Goal: Task Accomplishment & Management: Manage account settings

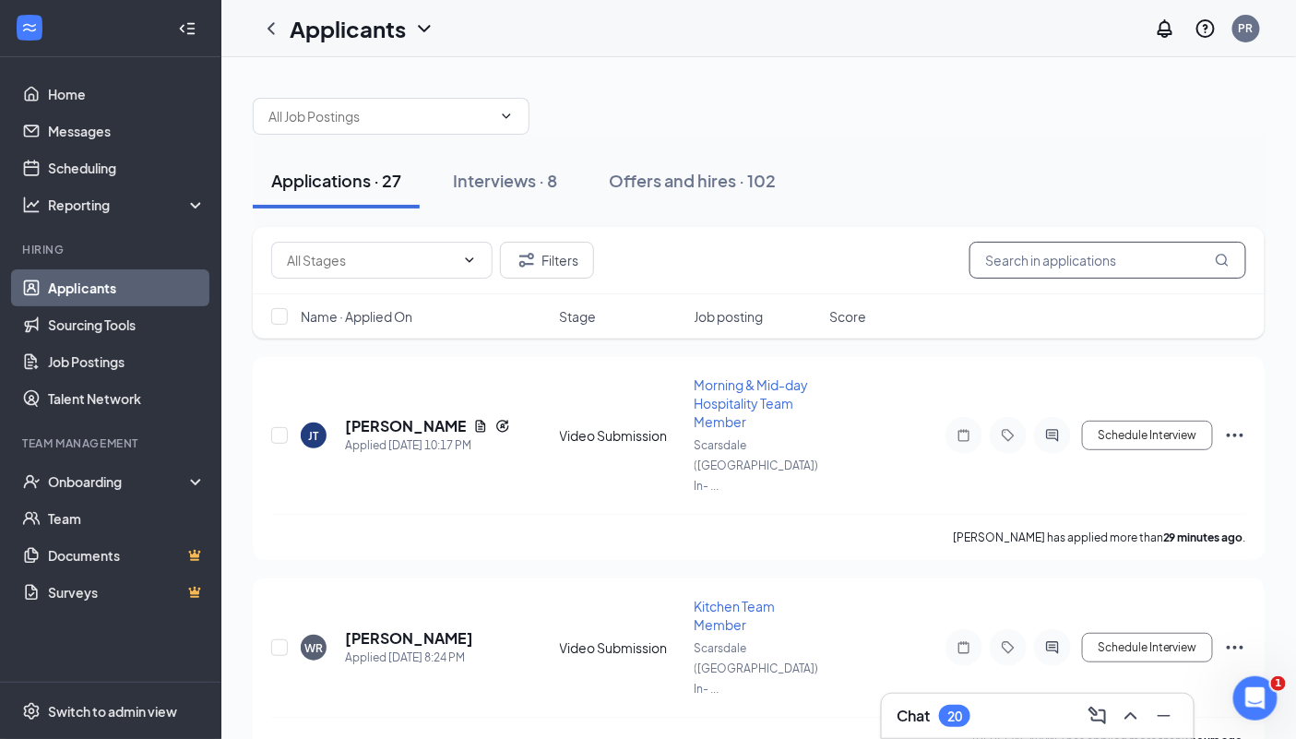
click at [1035, 254] on input "text" at bounding box center [1107, 260] width 277 height 37
type input "mascot"
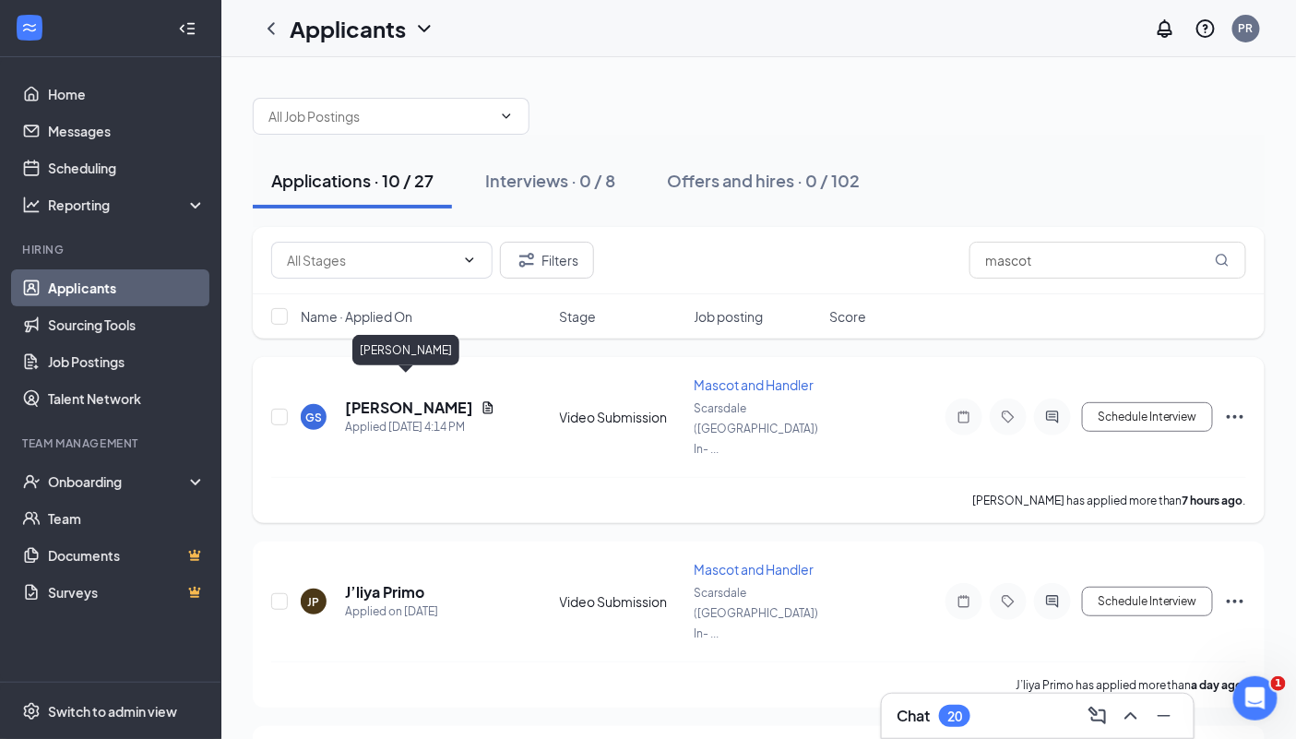
click at [412, 397] on h5 "[PERSON_NAME]" at bounding box center [409, 407] width 128 height 20
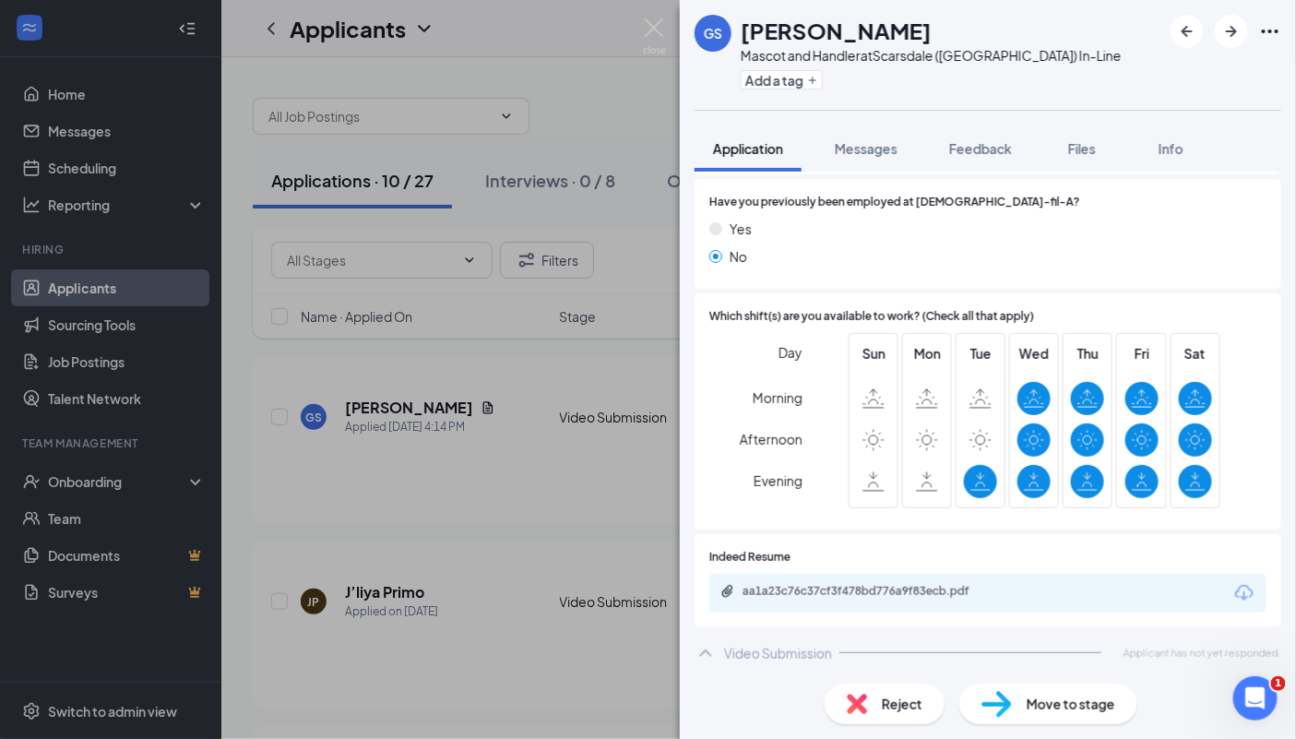
scroll to position [407, 0]
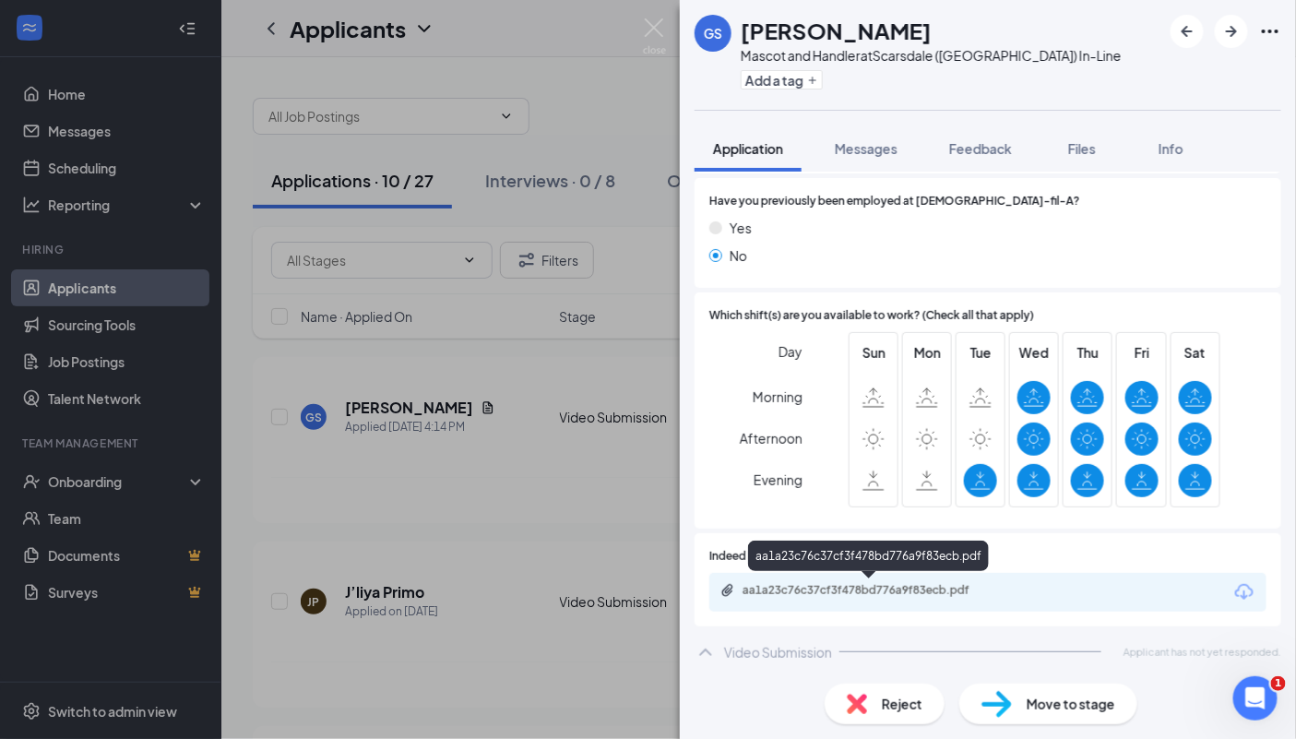
click at [952, 595] on div "aa1a23c76c37cf3f478bd776a9f83ecb.pdf" at bounding box center [871, 590] width 258 height 15
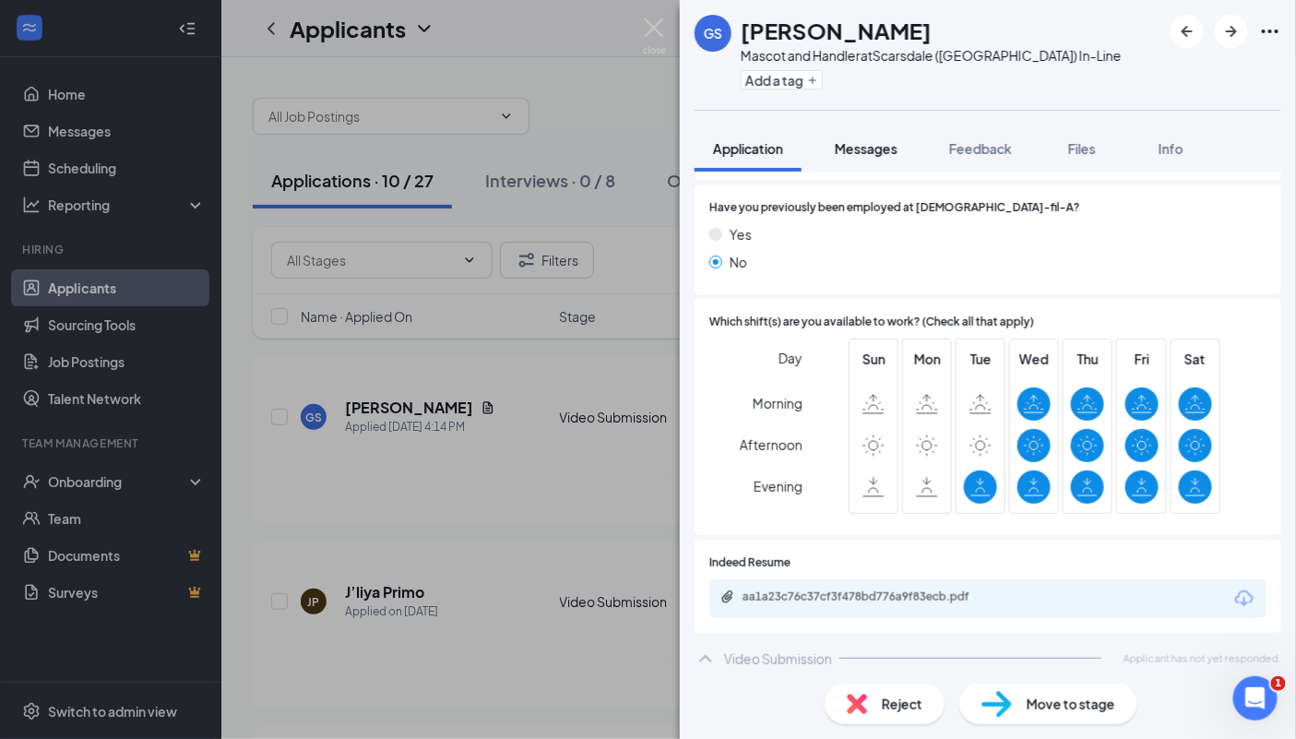
click at [889, 145] on span "Messages" at bounding box center [865, 148] width 63 height 17
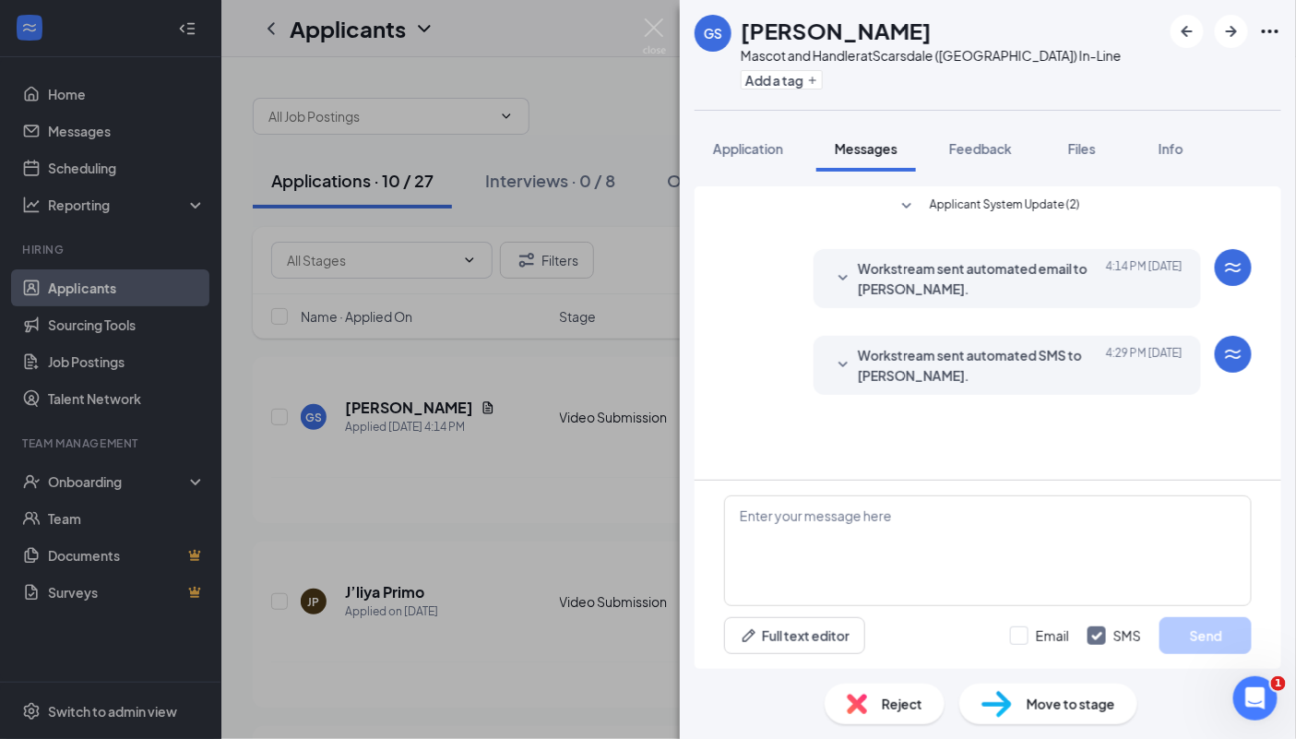
click at [976, 209] on span "Applicant System Update (2)" at bounding box center [1004, 206] width 150 height 22
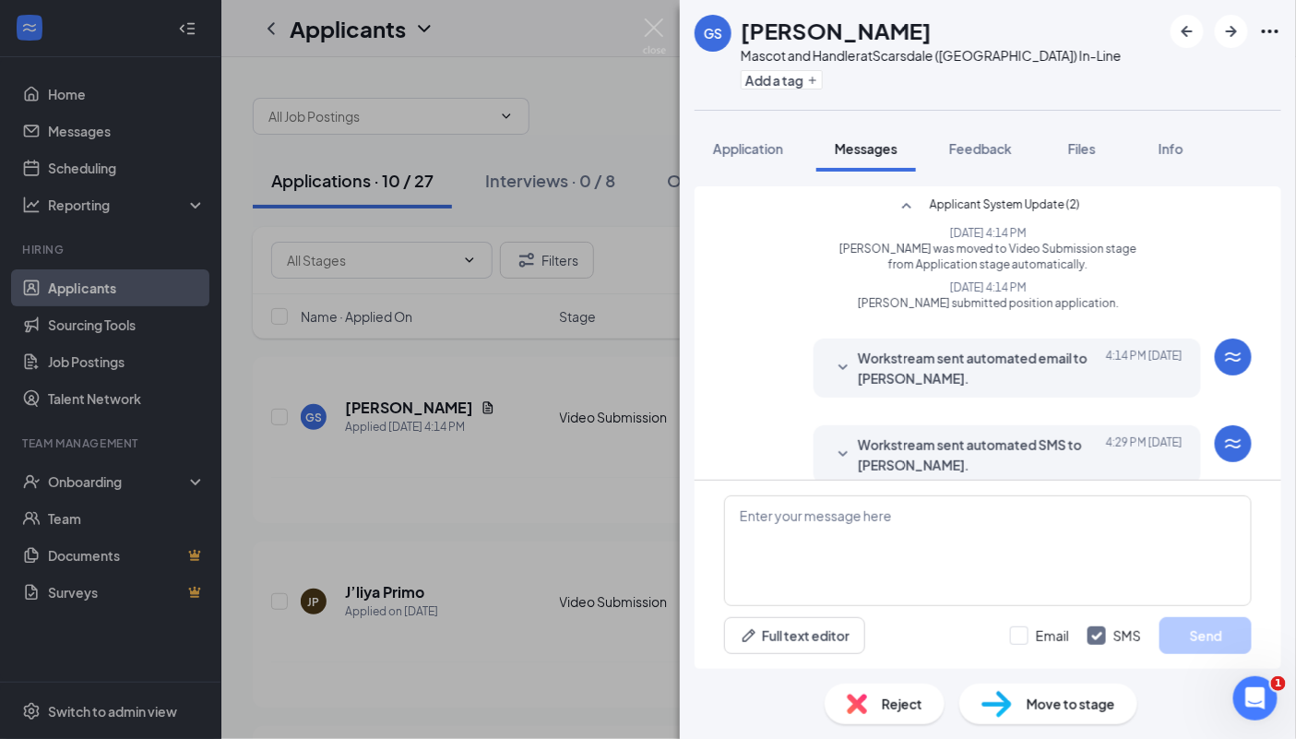
click at [918, 456] on span "Workstream sent automated SMS to [PERSON_NAME]." at bounding box center [979, 454] width 242 height 41
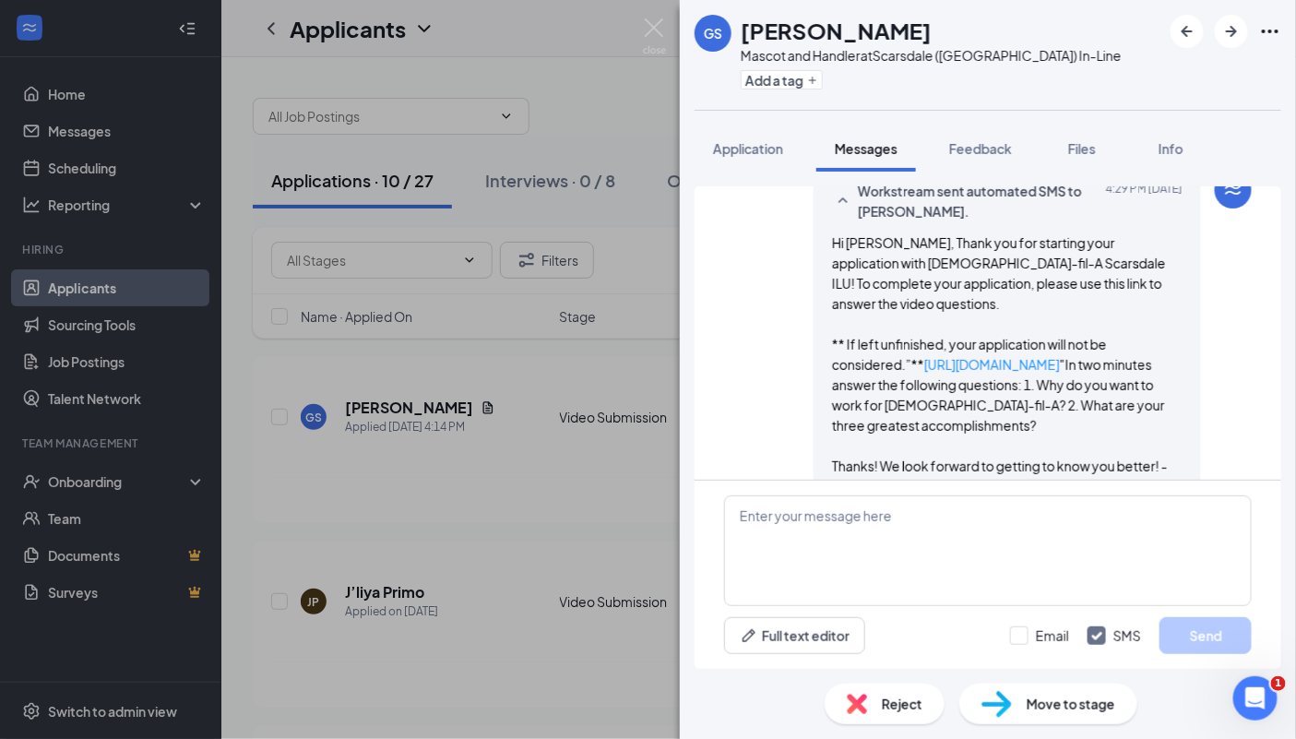
scroll to position [337, 0]
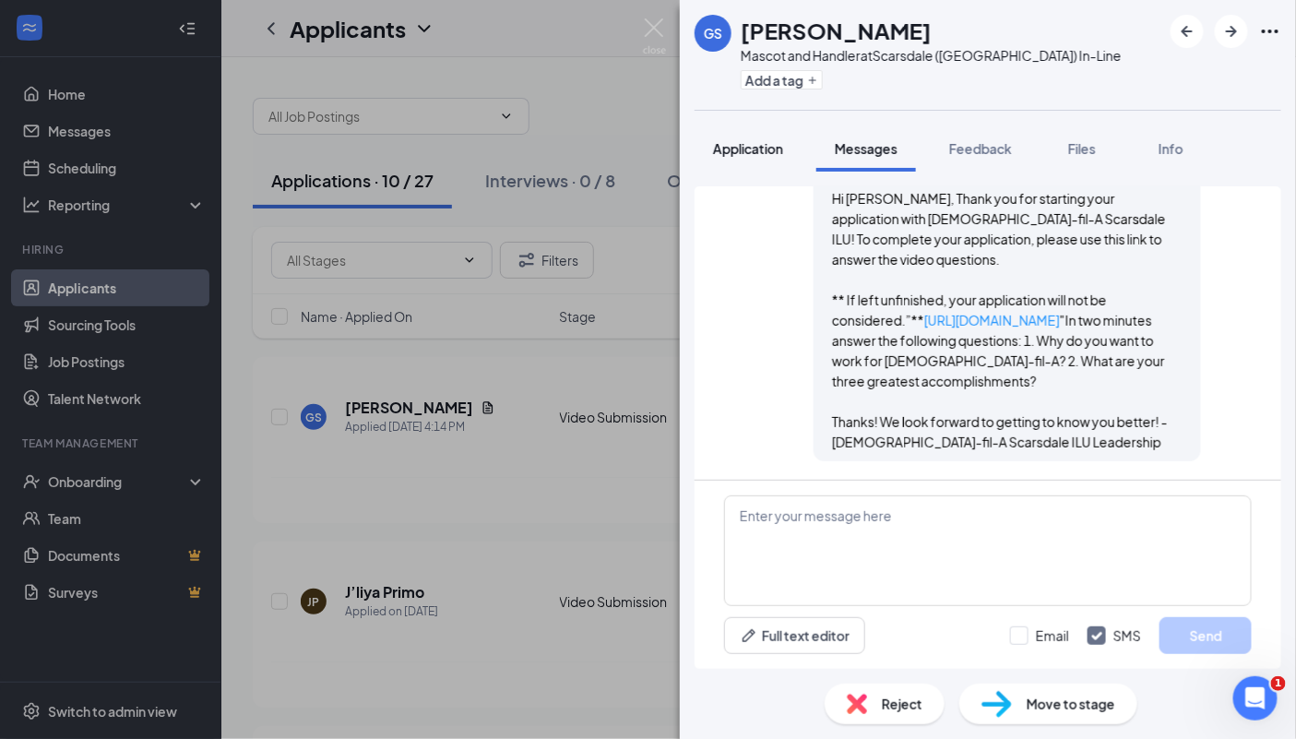
click at [763, 150] on span "Application" at bounding box center [748, 148] width 70 height 17
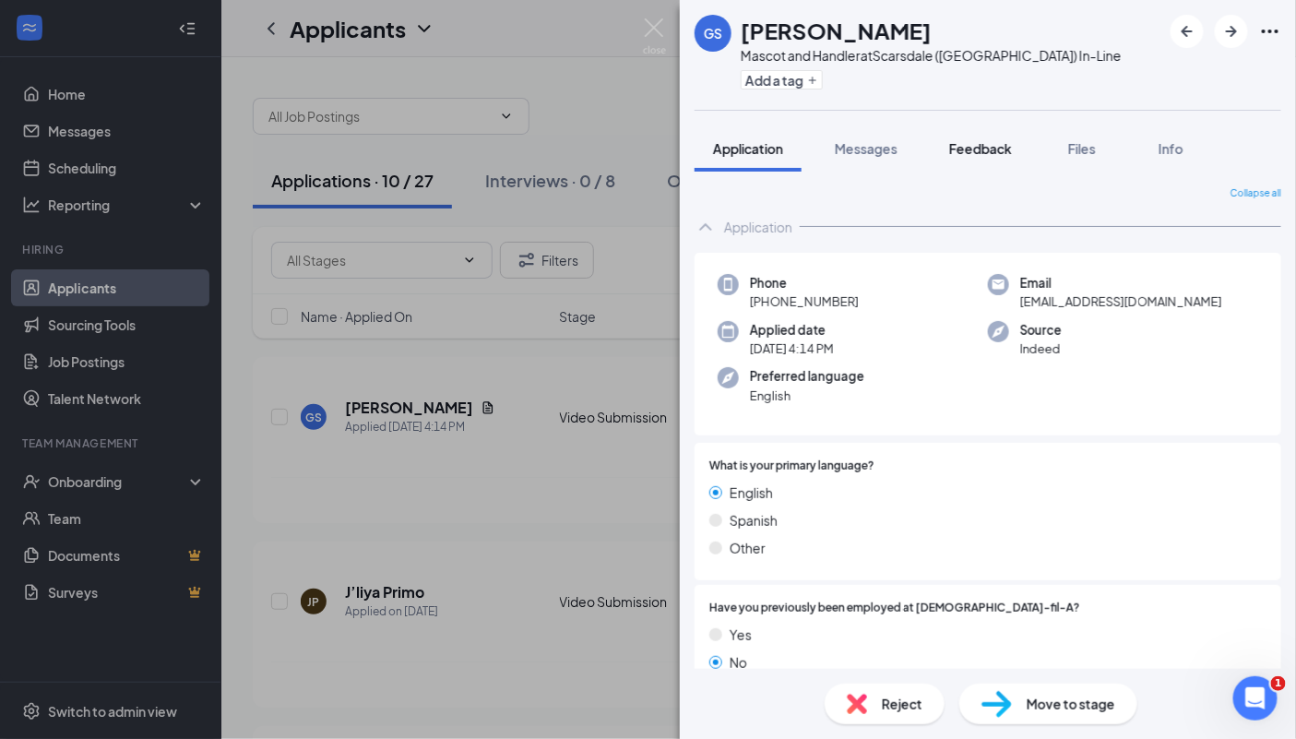
click at [1003, 148] on span "Feedback" at bounding box center [980, 148] width 63 height 17
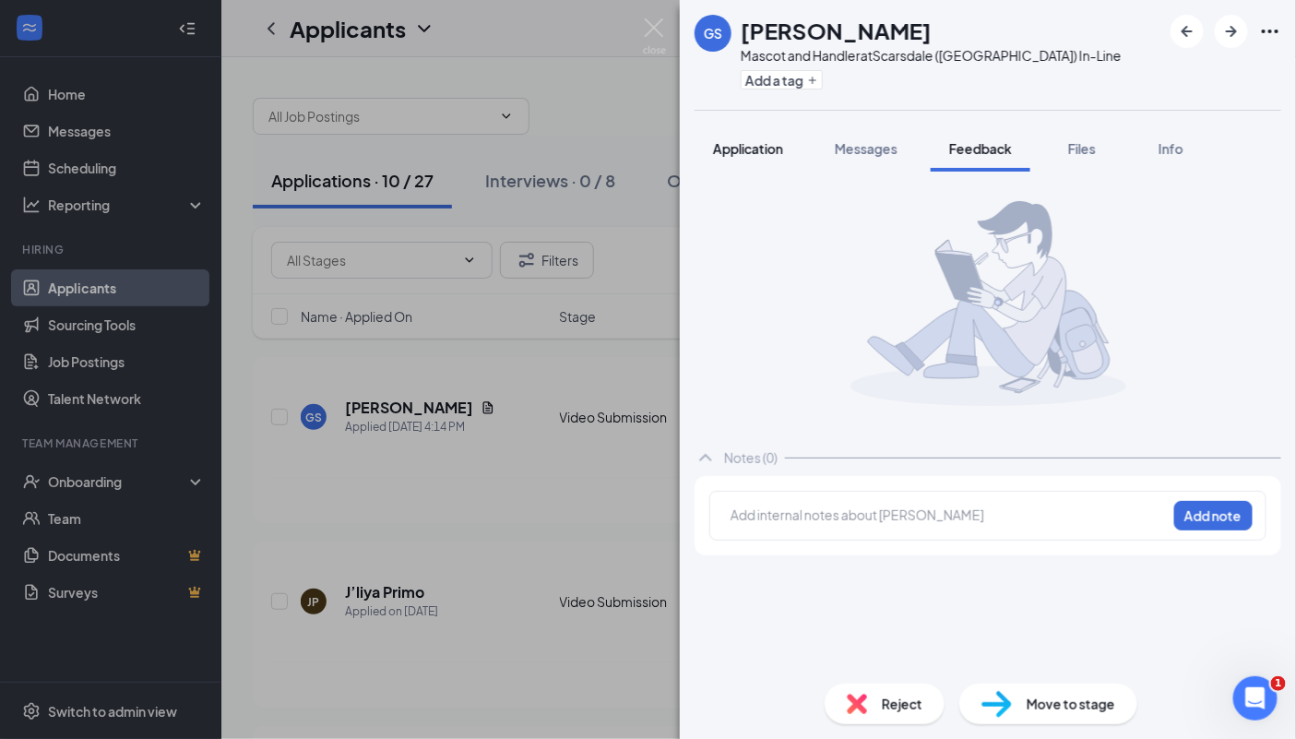
click at [754, 158] on button "Application" at bounding box center [747, 148] width 107 height 46
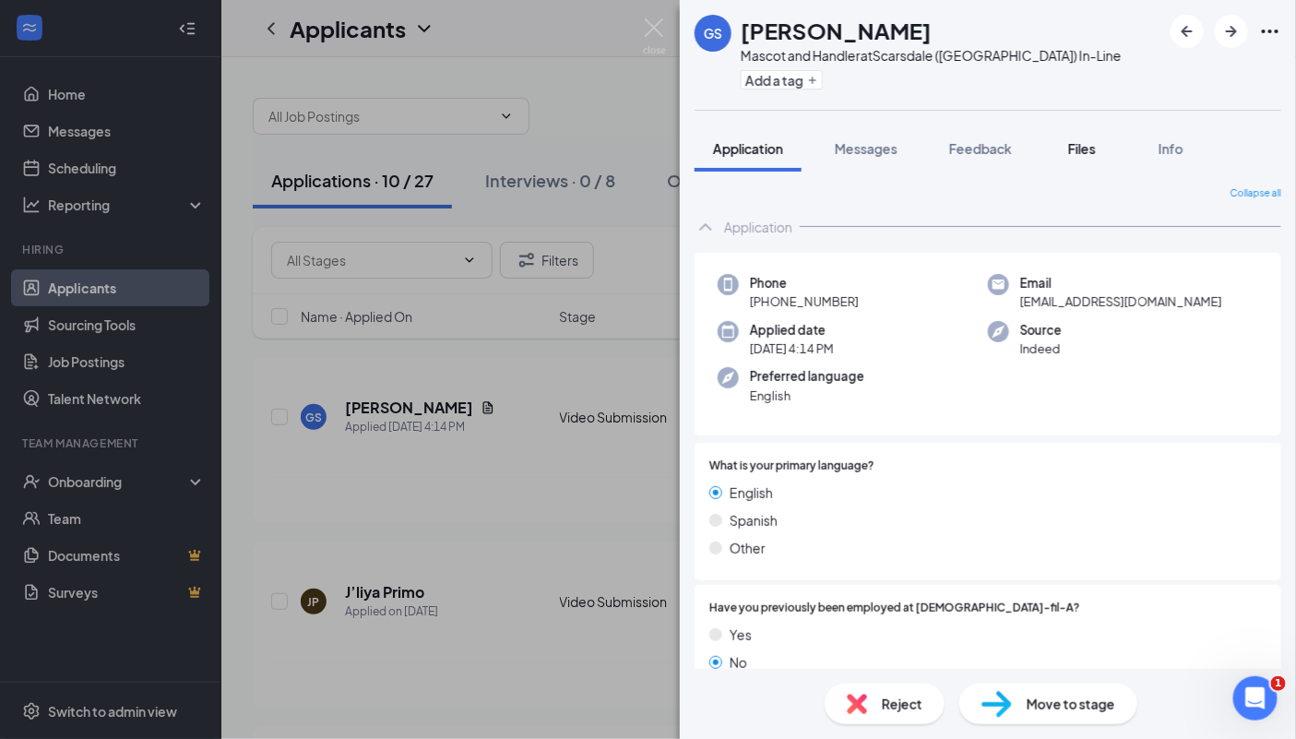
click at [1086, 151] on span "Files" at bounding box center [1082, 148] width 28 height 17
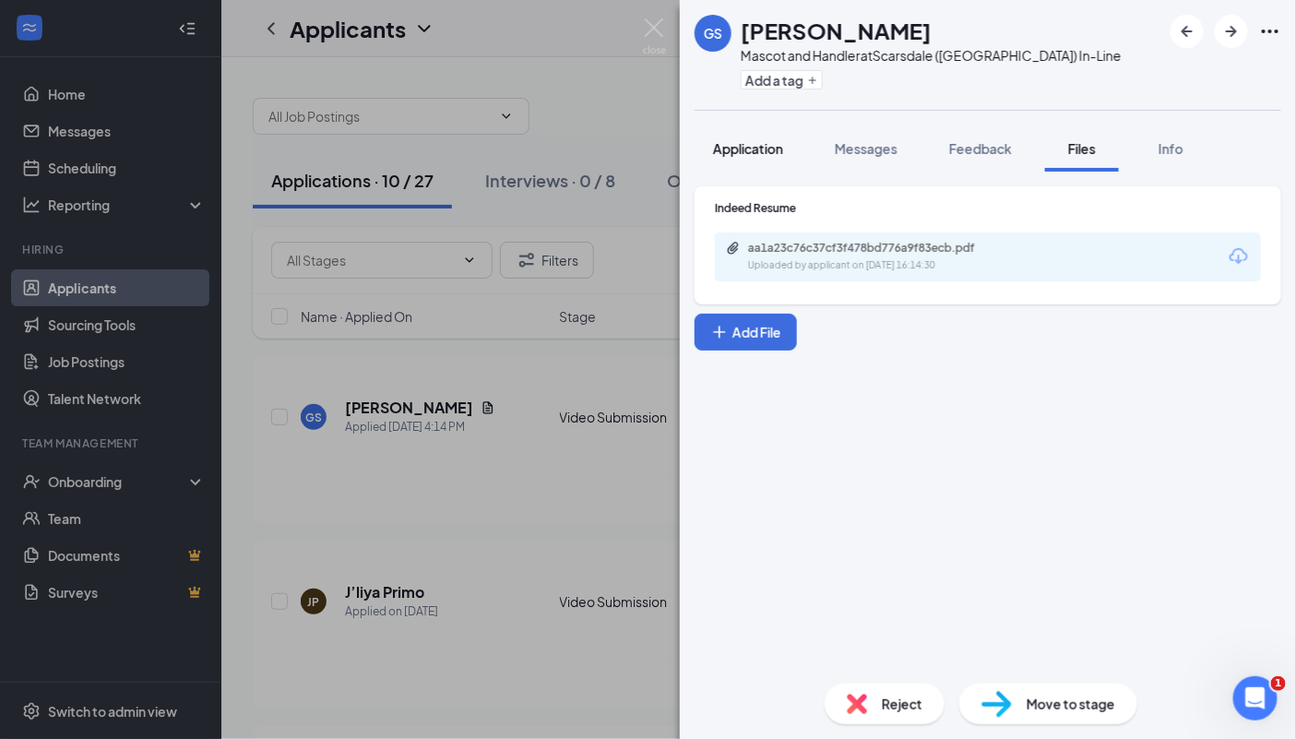
click at [771, 158] on button "Application" at bounding box center [747, 148] width 107 height 46
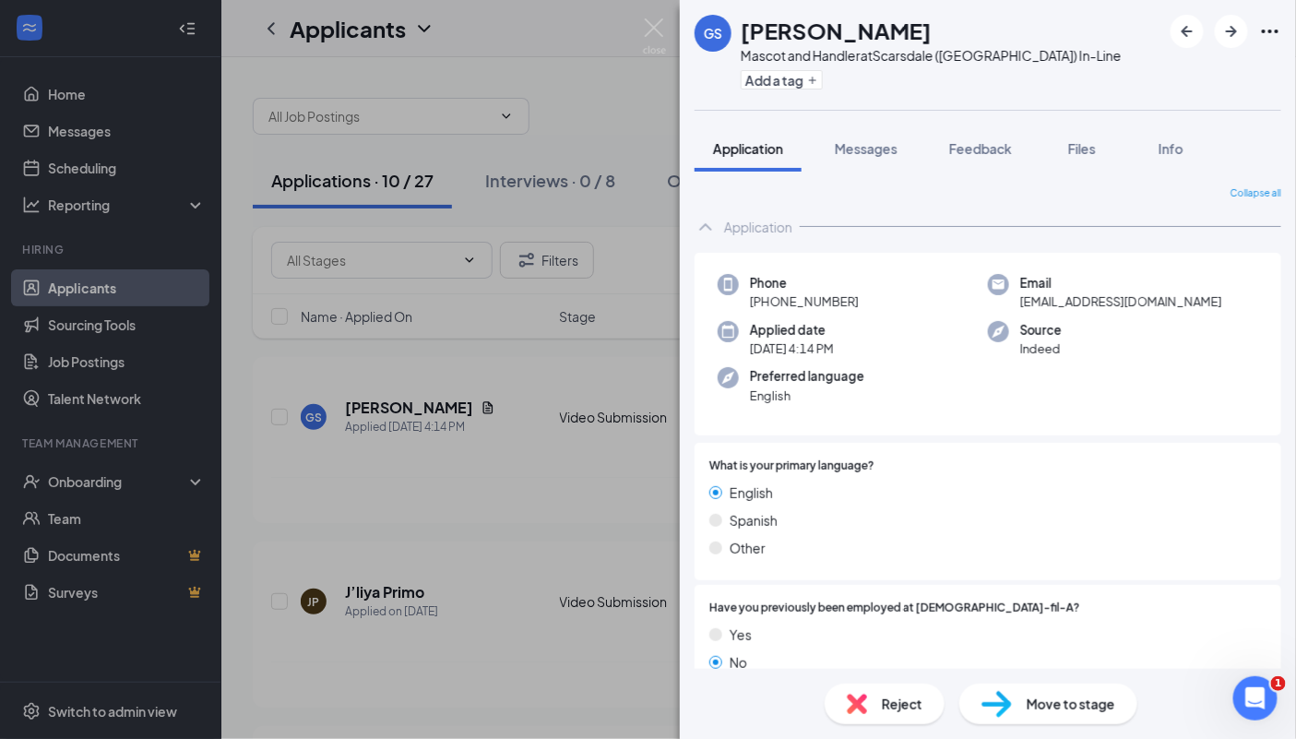
click at [608, 471] on div "GS [PERSON_NAME] Mascot and Handler at [GEOGRAPHIC_DATA] ([GEOGRAPHIC_DATA]) In…" at bounding box center [648, 369] width 1296 height 739
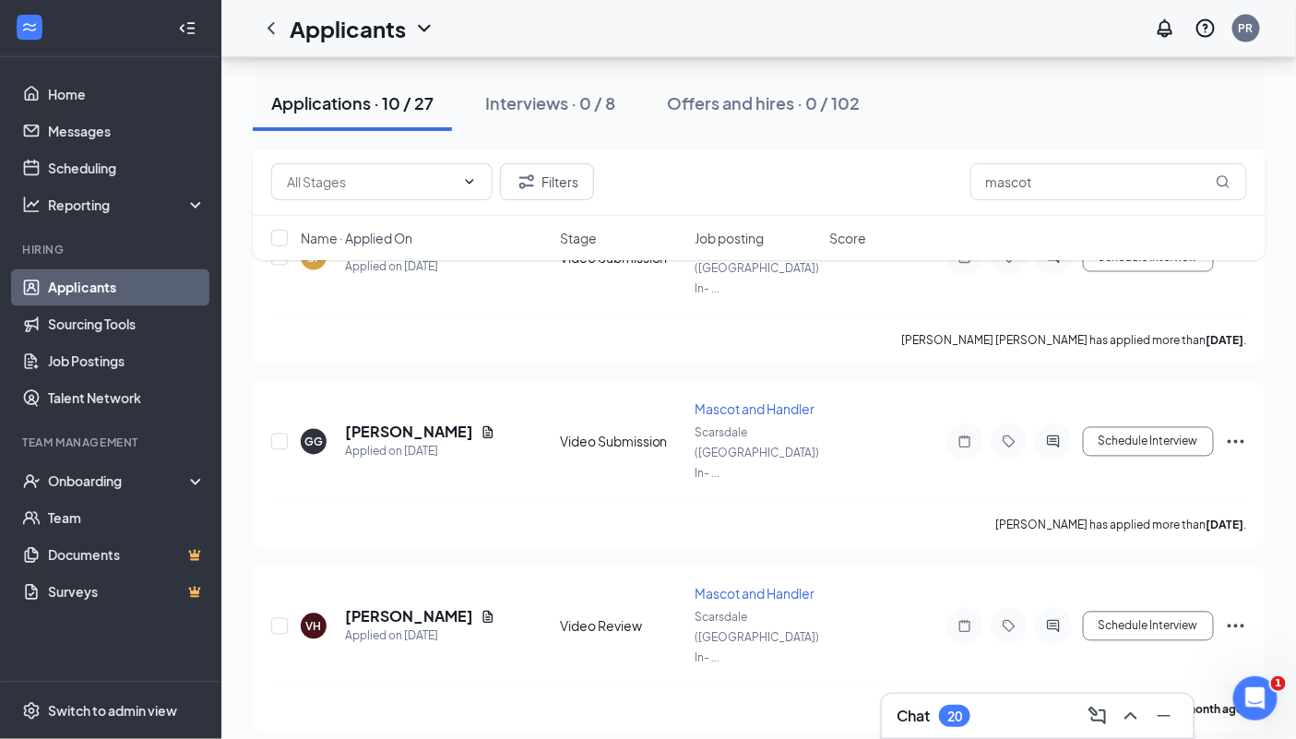
scroll to position [897, 0]
click at [408, 606] on h5 "[PERSON_NAME]" at bounding box center [409, 616] width 128 height 20
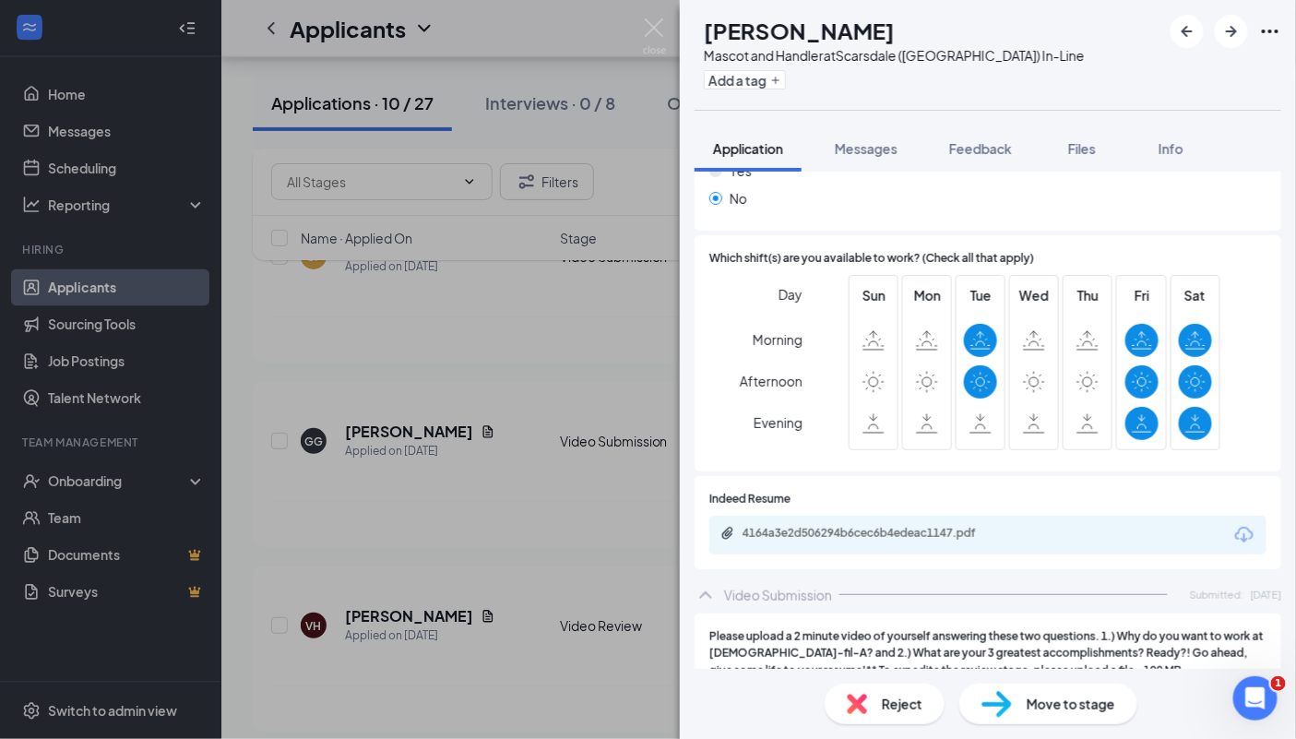
scroll to position [539, 0]
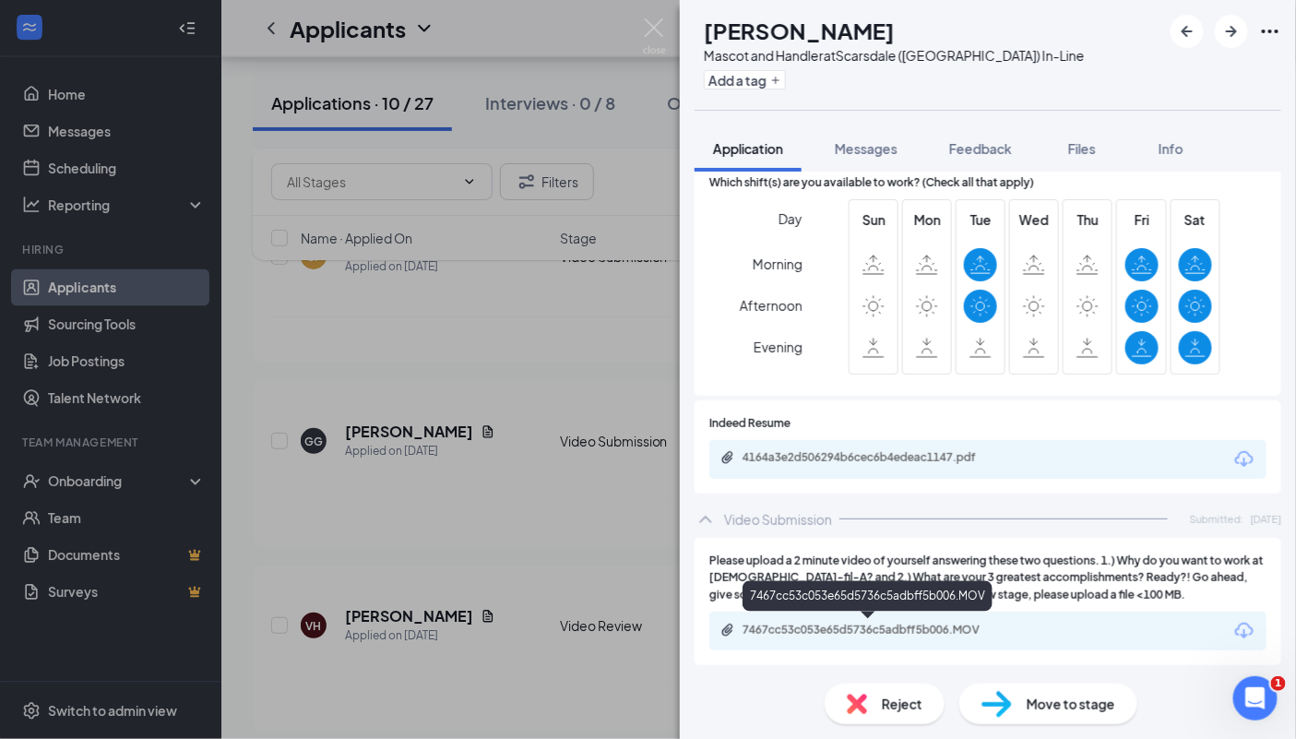
click at [946, 633] on div "7467cc53c053e65d5736c5adbff5b006.MOV" at bounding box center [871, 629] width 258 height 15
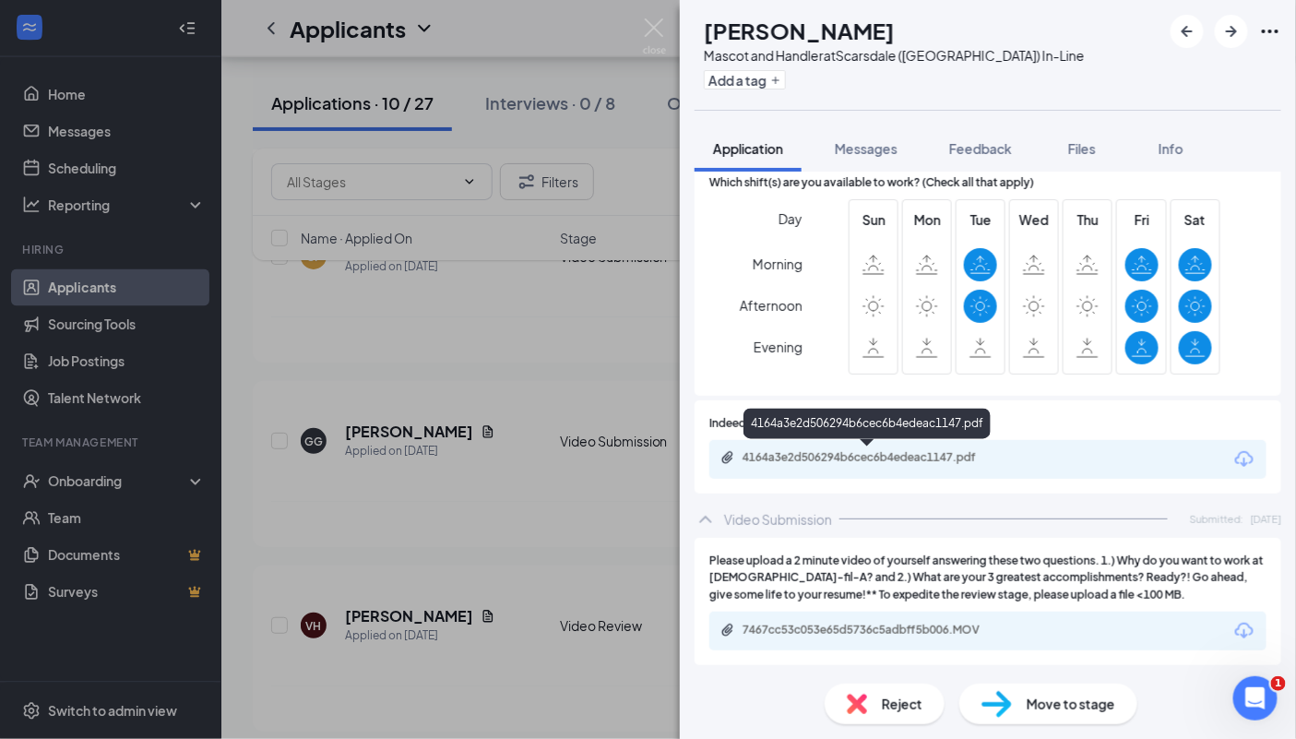
click at [974, 462] on div "4164a3e2d506294b6cec6b4edeac1147.pdf" at bounding box center [871, 457] width 258 height 15
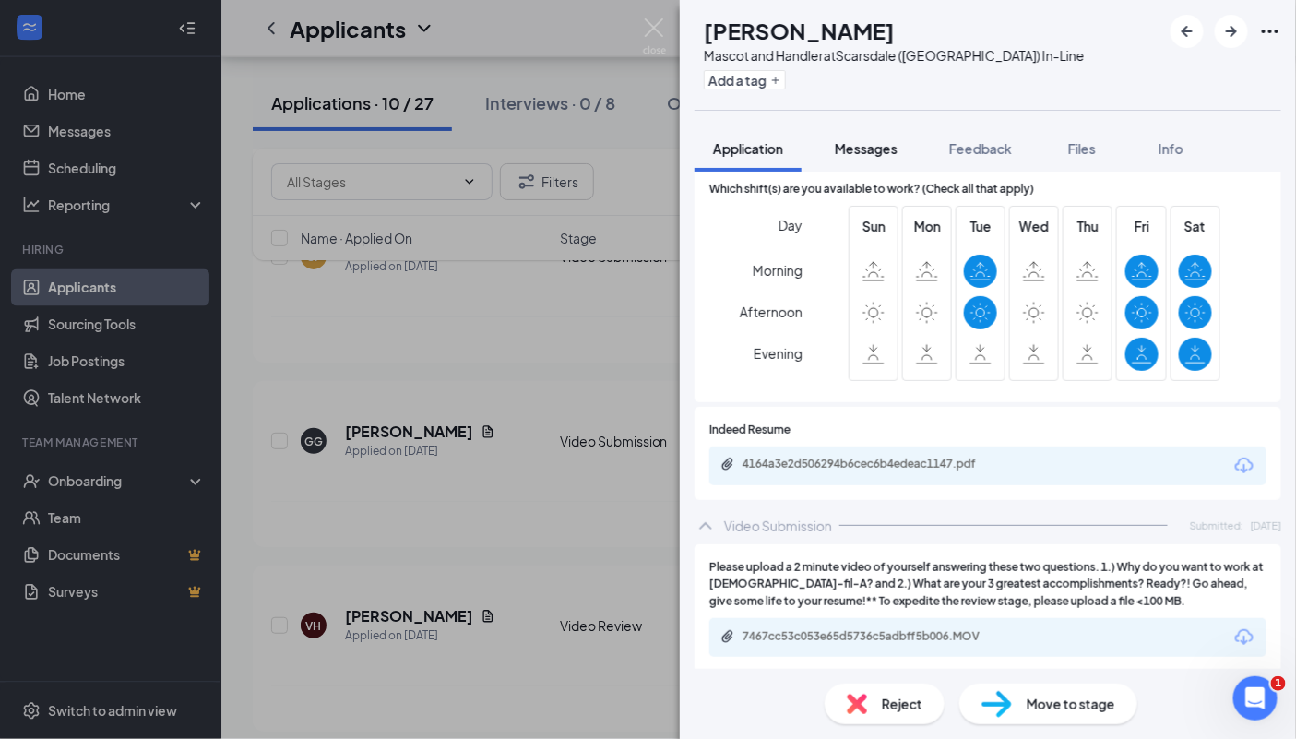
click at [858, 162] on button "Messages" at bounding box center [866, 148] width 100 height 46
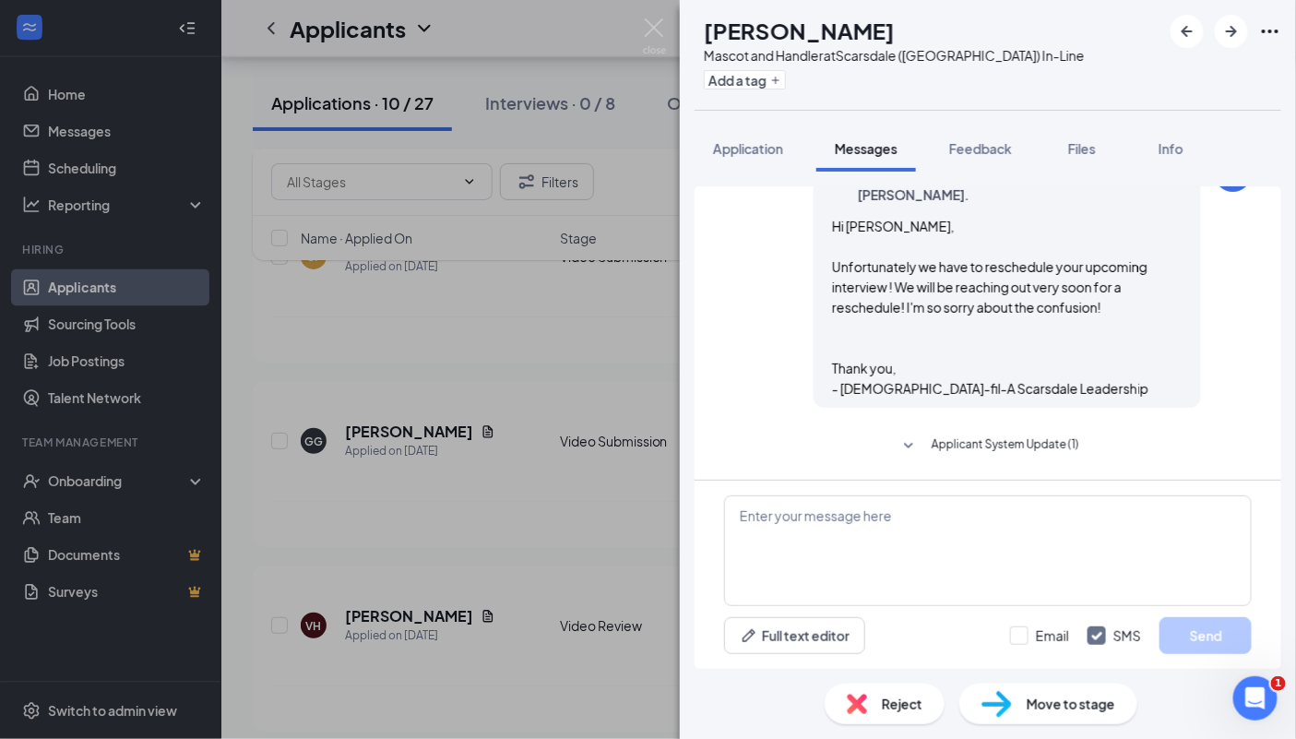
scroll to position [745, 0]
click at [1012, 447] on span "Applicant System Update (1)" at bounding box center [1005, 446] width 148 height 22
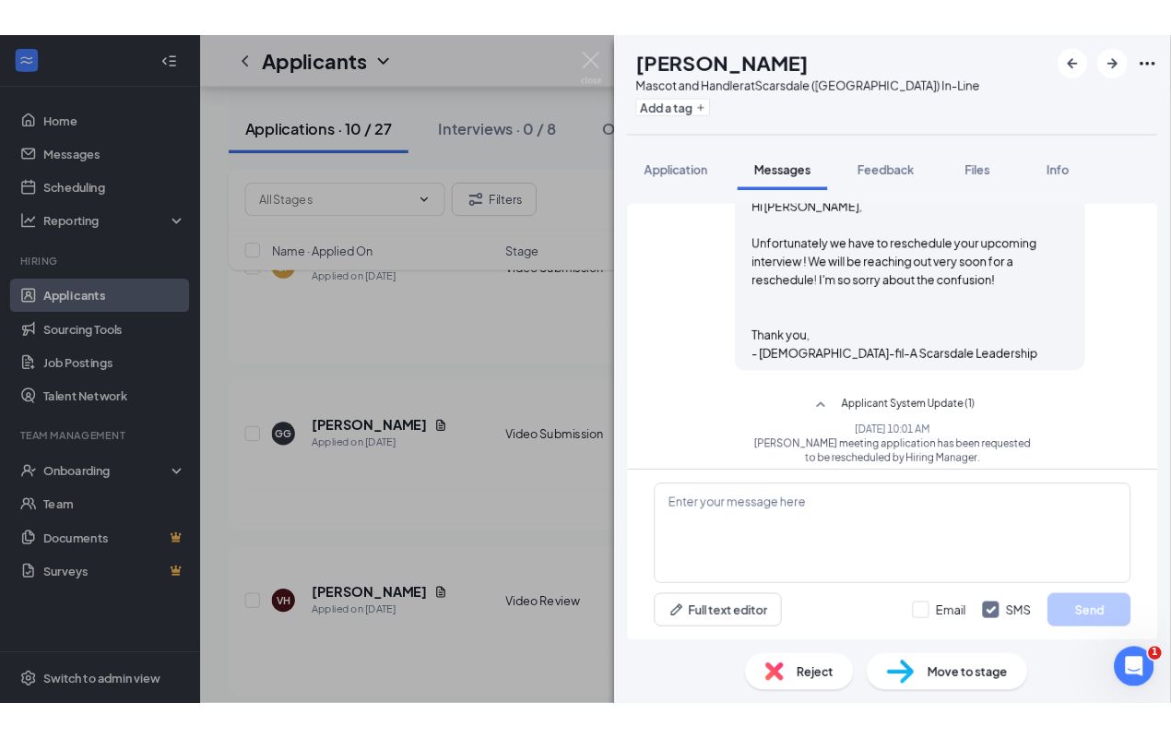
scroll to position [796, 0]
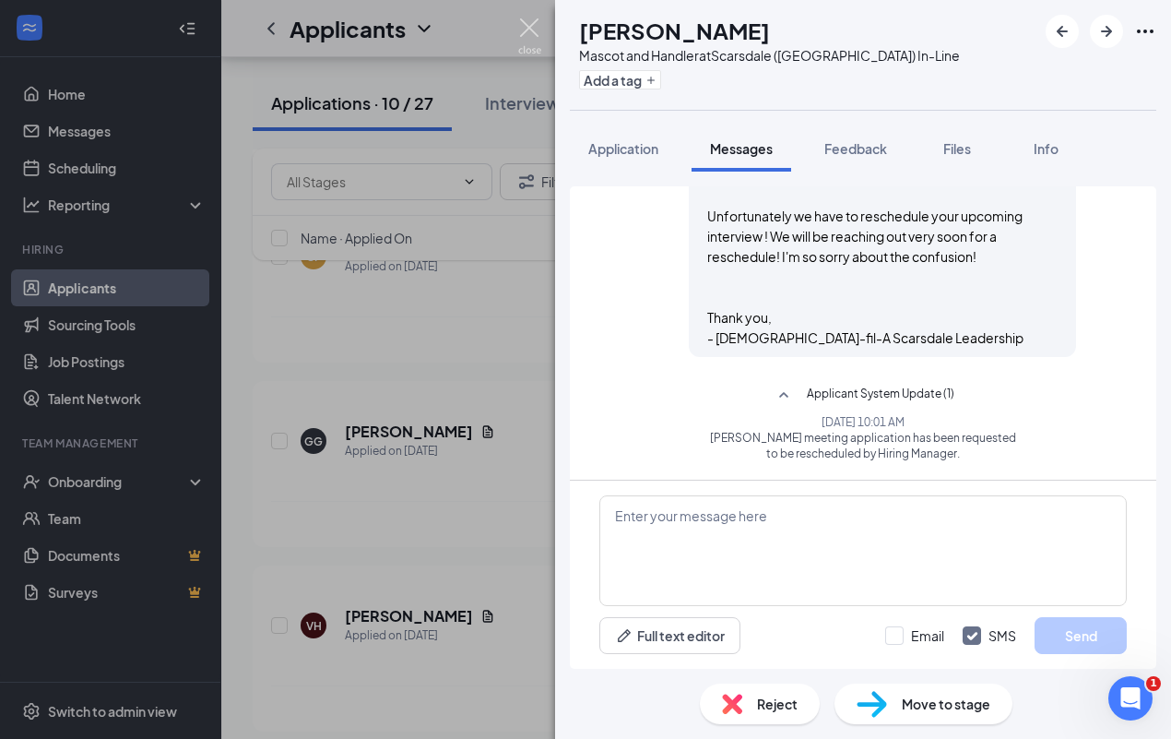
click at [531, 31] on img at bounding box center [529, 36] width 23 height 36
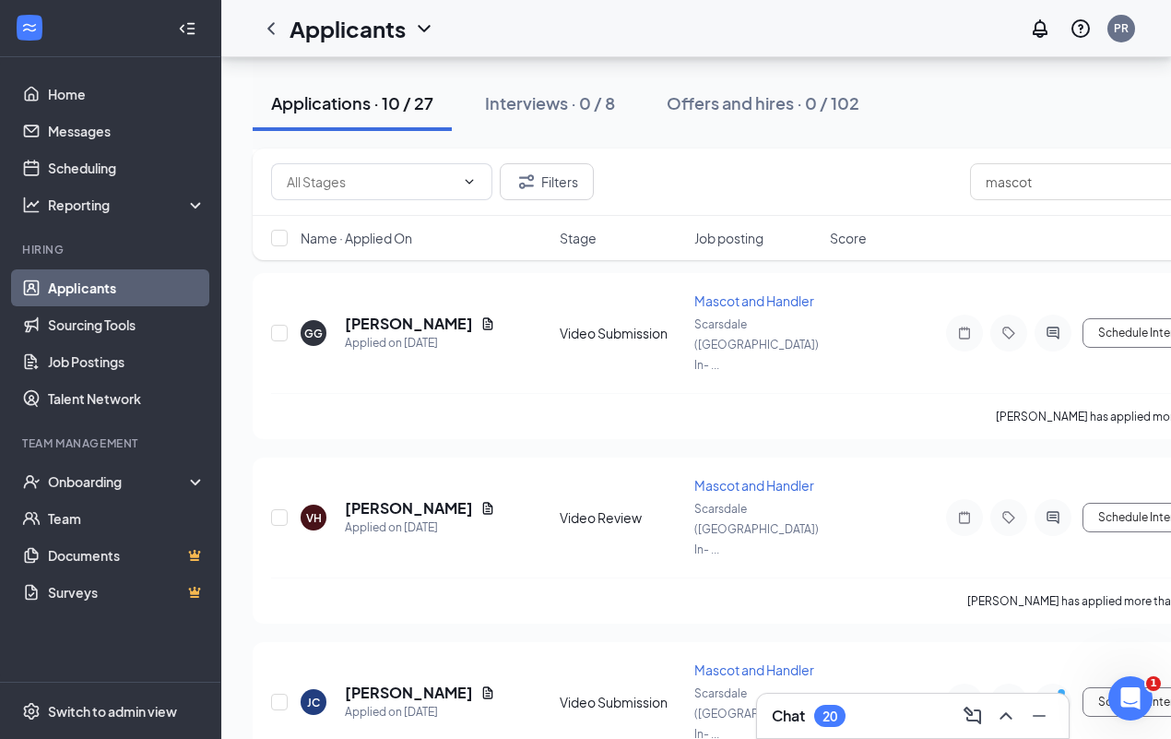
scroll to position [988, 0]
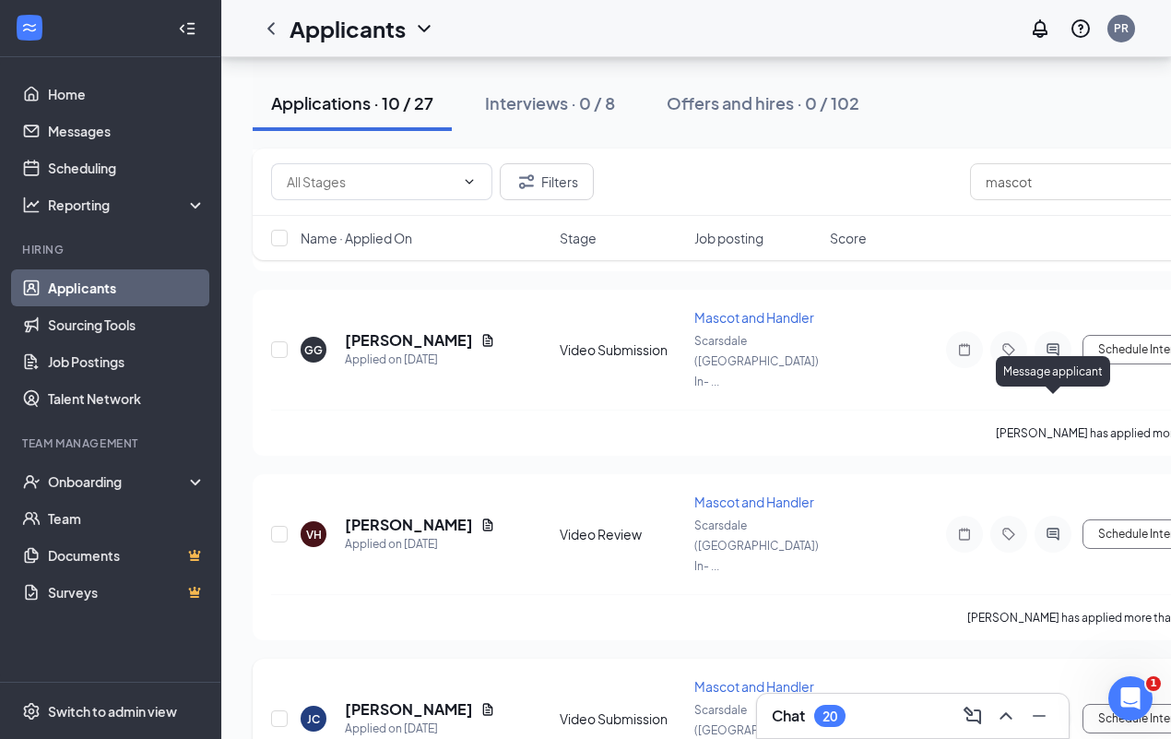
click at [1057, 711] on icon "ActiveChat" at bounding box center [1053, 718] width 22 height 15
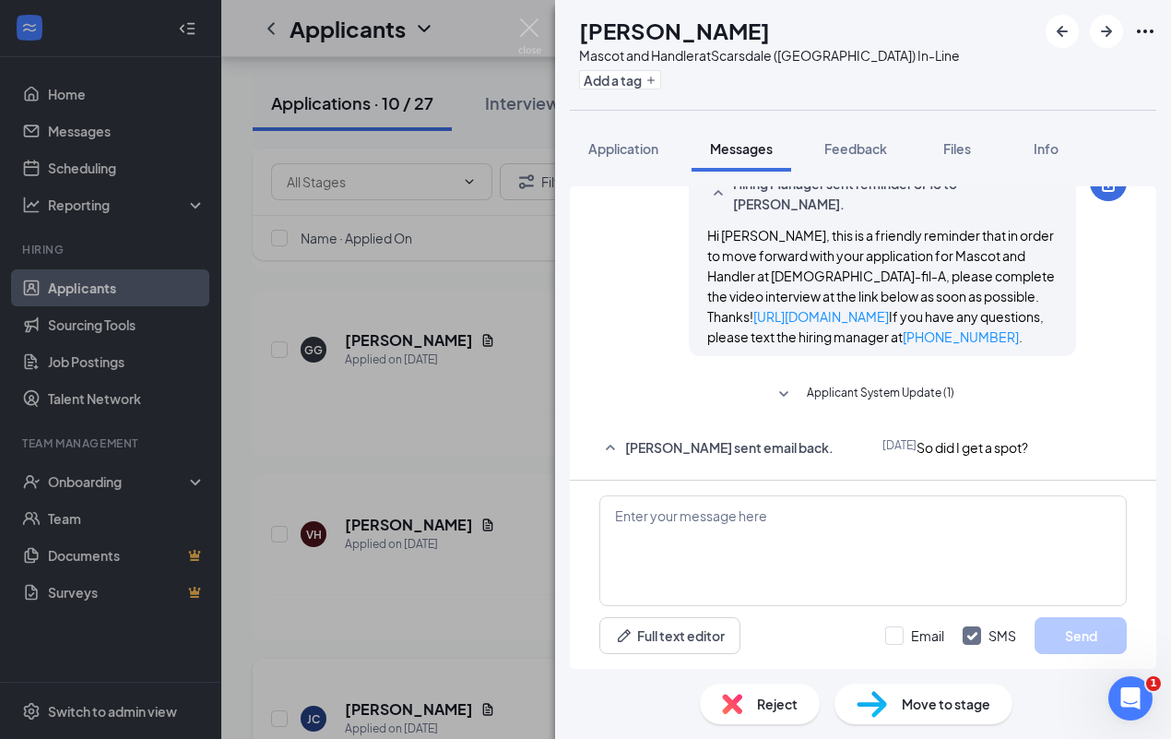
scroll to position [758, 0]
click at [904, 384] on span "Applicant System Update (1)" at bounding box center [881, 395] width 148 height 22
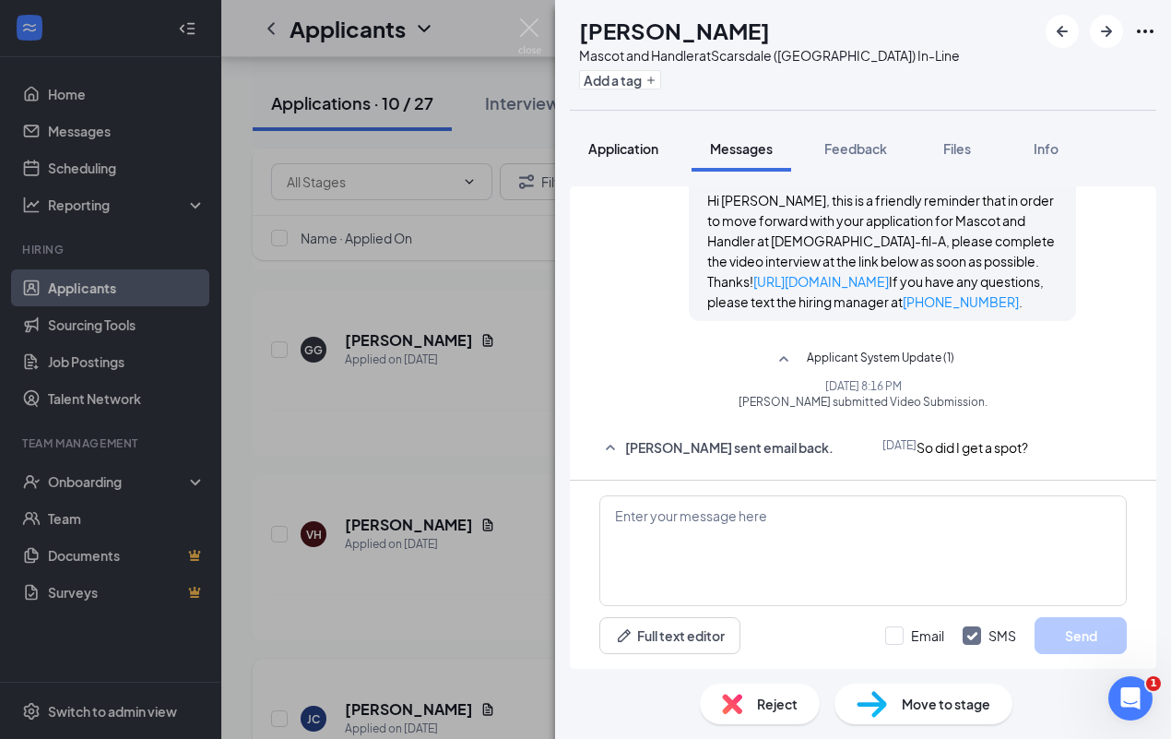
click at [651, 148] on span "Application" at bounding box center [623, 148] width 70 height 17
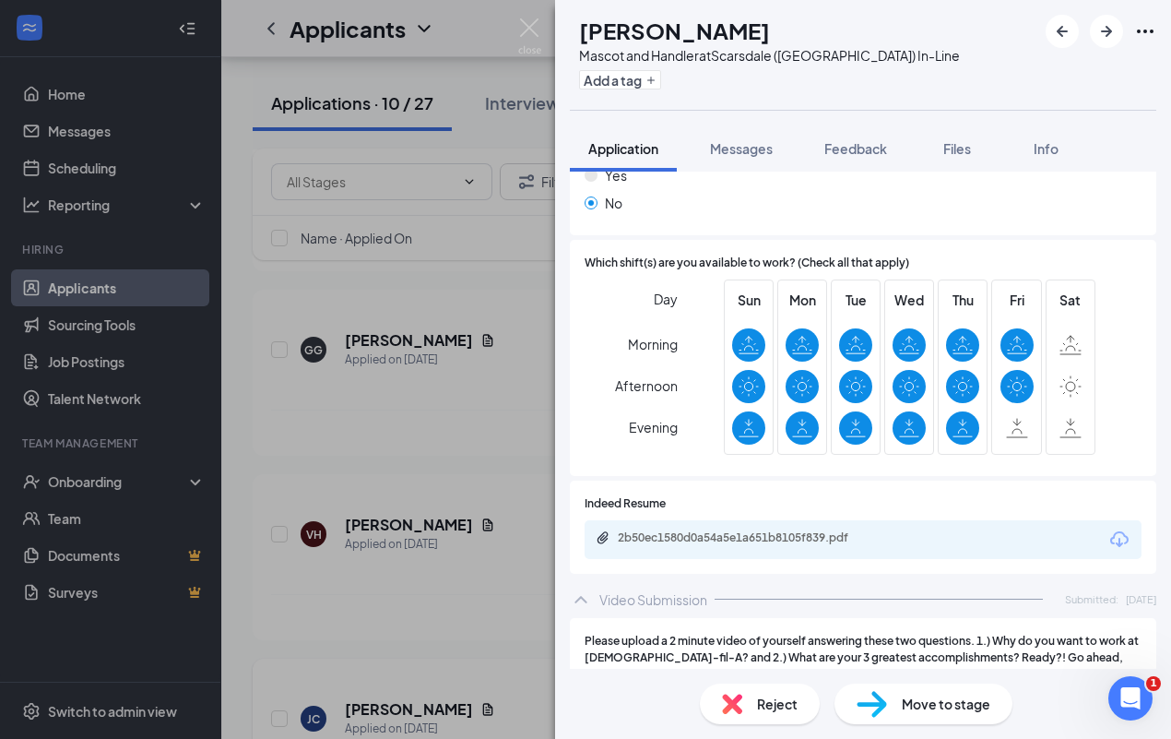
scroll to position [539, 0]
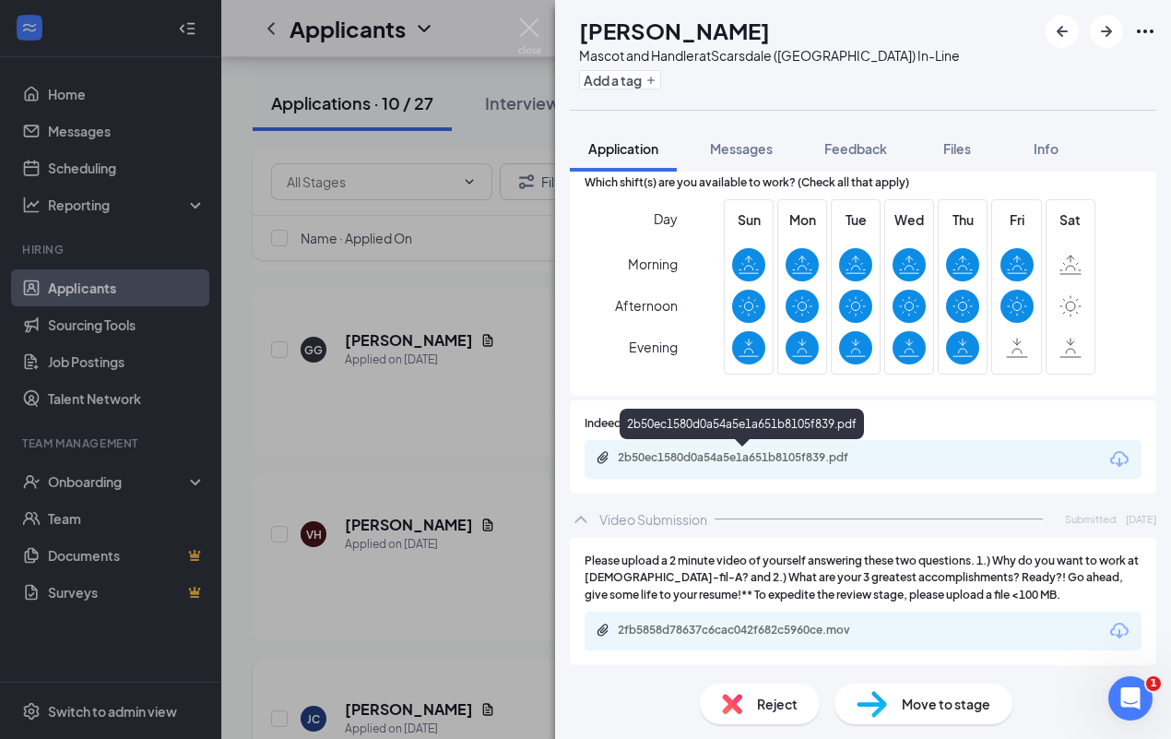
click at [787, 459] on div "2b50ec1580d0a54a5e1a651b8105f839.pdf" at bounding box center [747, 457] width 258 height 15
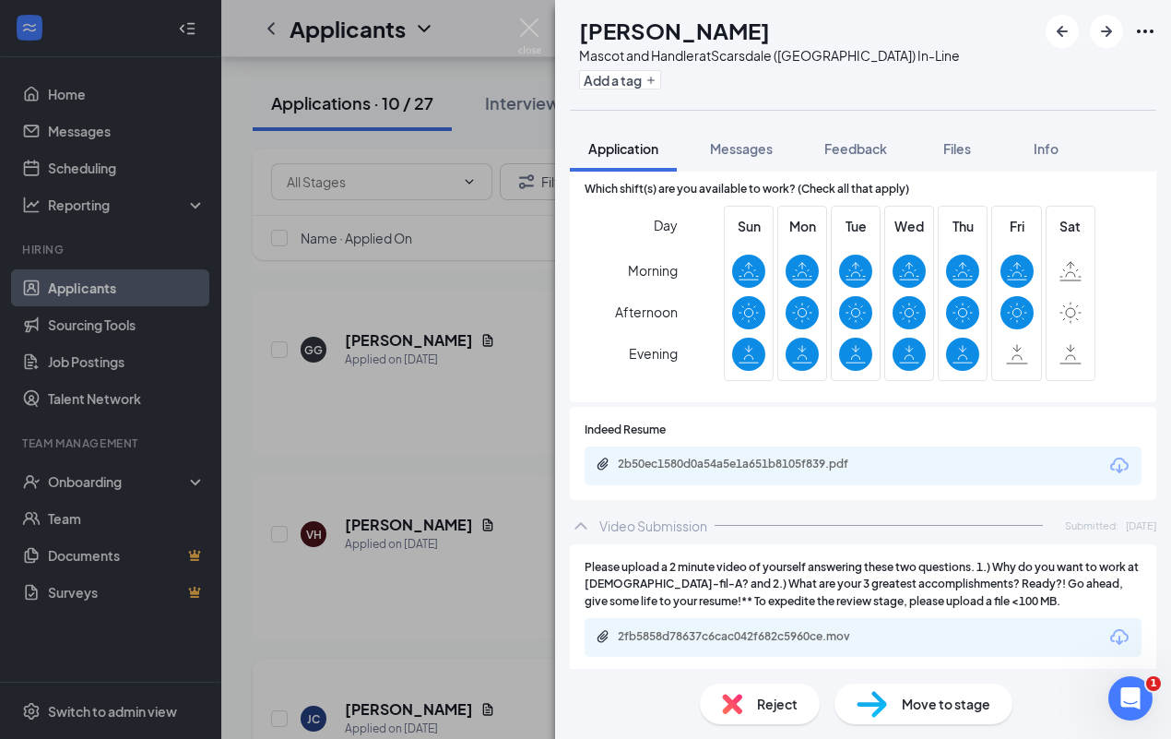
click at [484, 452] on div "[PERSON_NAME] Mascot and Handler at [GEOGRAPHIC_DATA] ([GEOGRAPHIC_DATA]) In-Li…" at bounding box center [585, 369] width 1171 height 739
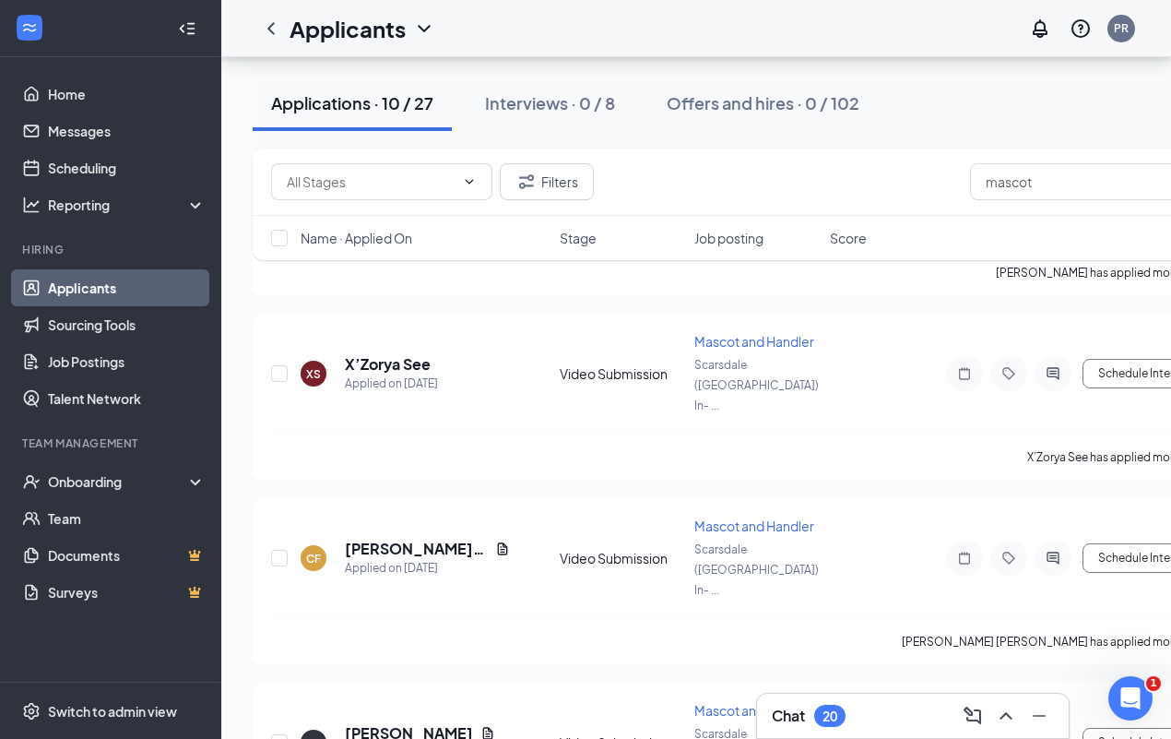
scroll to position [588, 0]
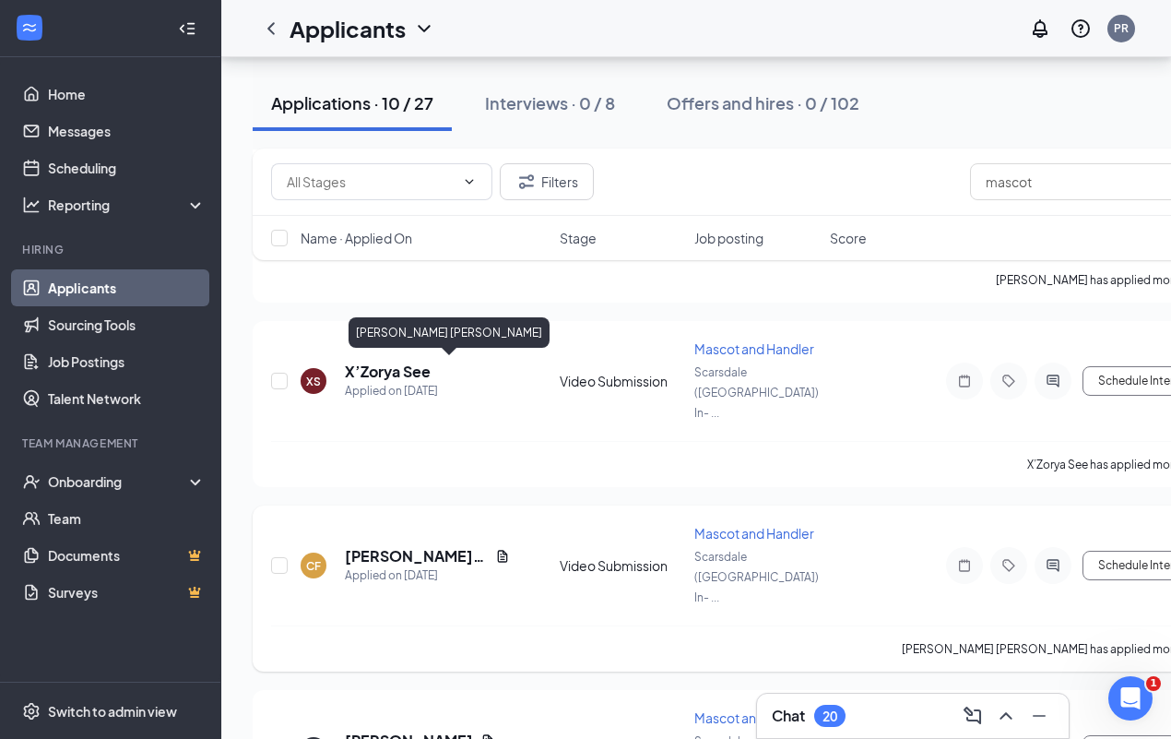
click at [418, 546] on h5 "[PERSON_NAME] [PERSON_NAME]" at bounding box center [416, 556] width 143 height 20
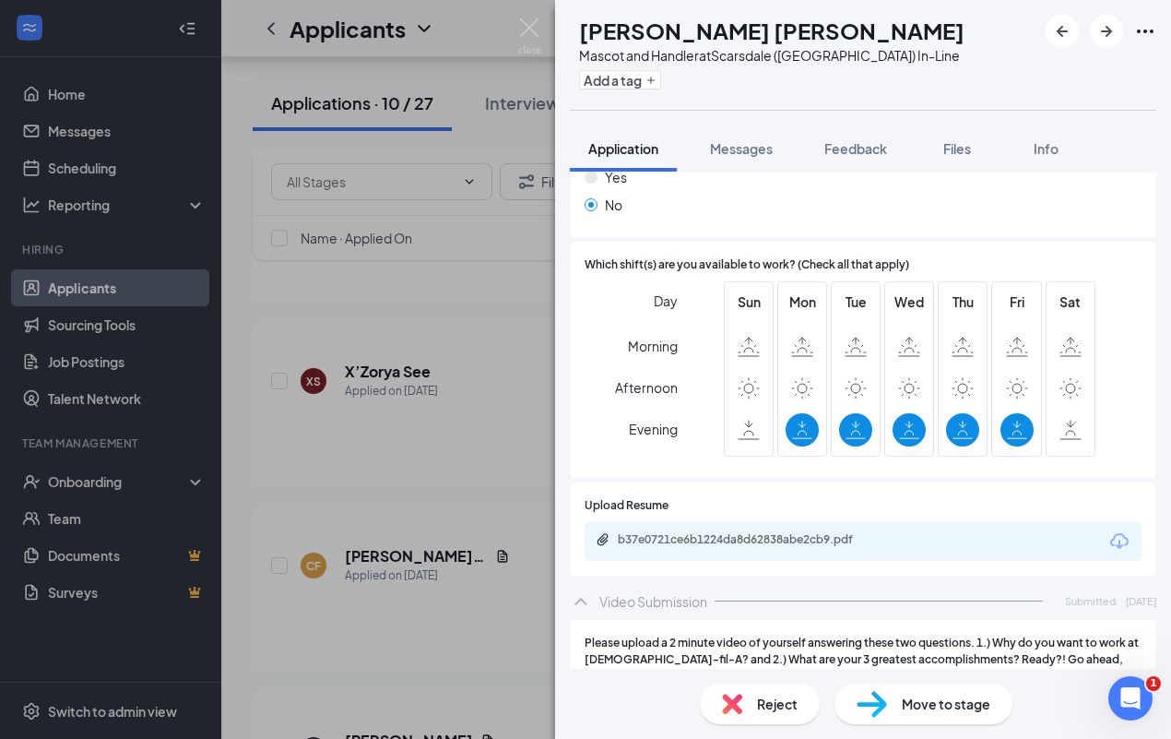
scroll to position [539, 0]
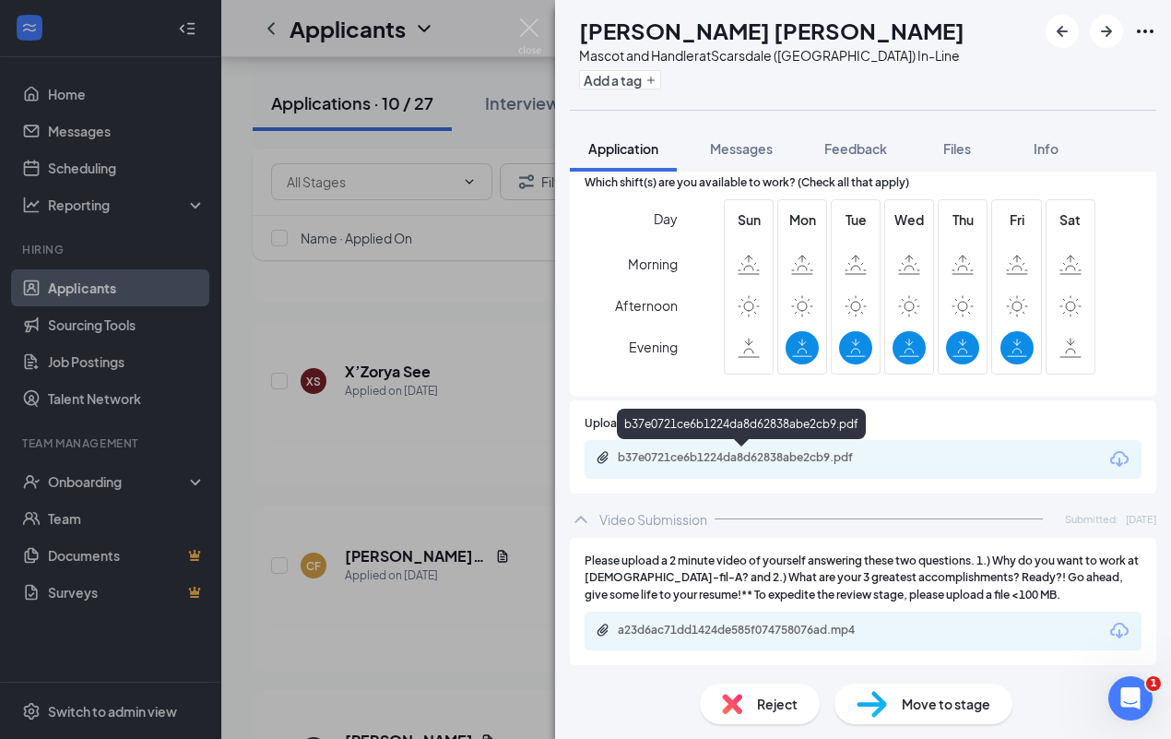
click at [809, 454] on div "b37e0721ce6b1224da8d62838abe2cb9.pdf" at bounding box center [747, 457] width 258 height 15
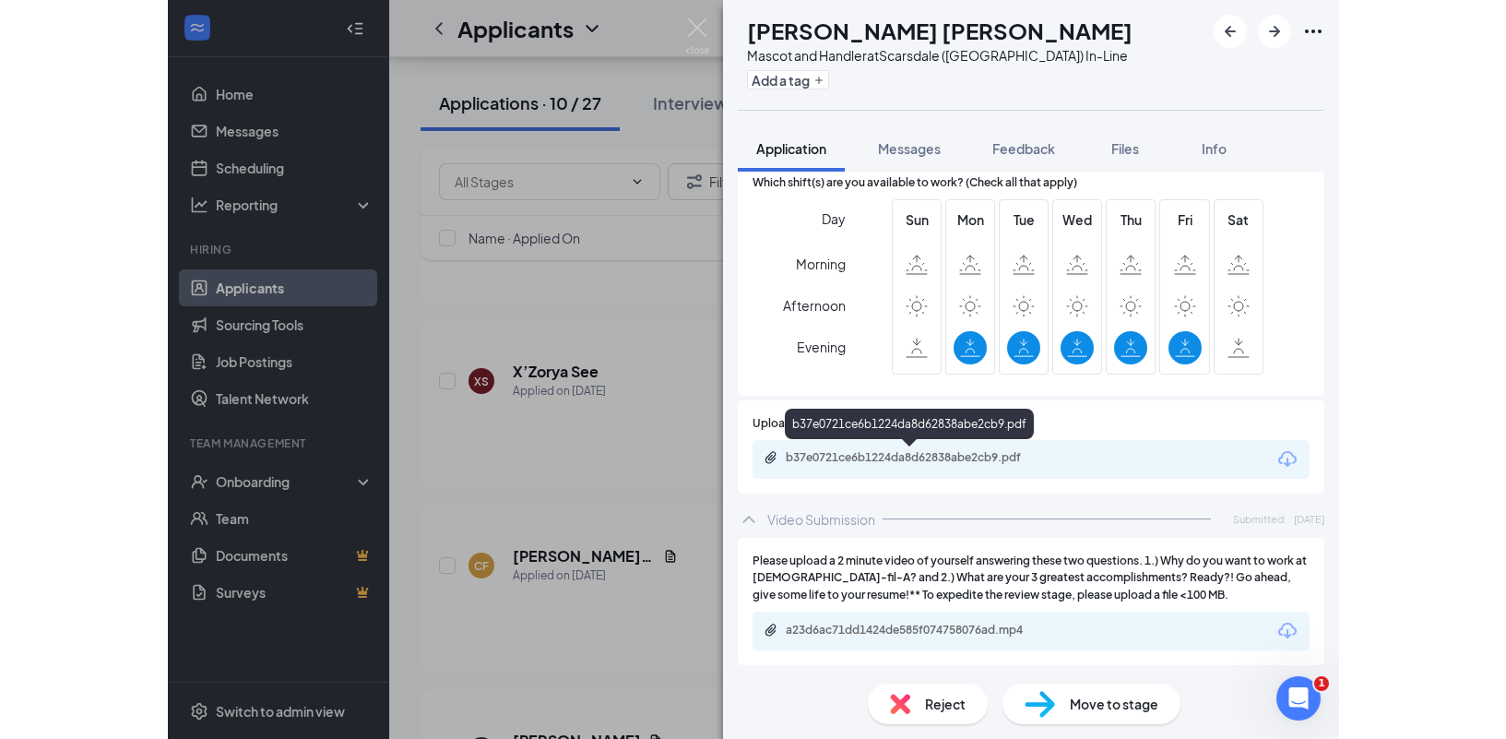
scroll to position [533, 0]
